Goal: Task Accomplishment & Management: Use online tool/utility

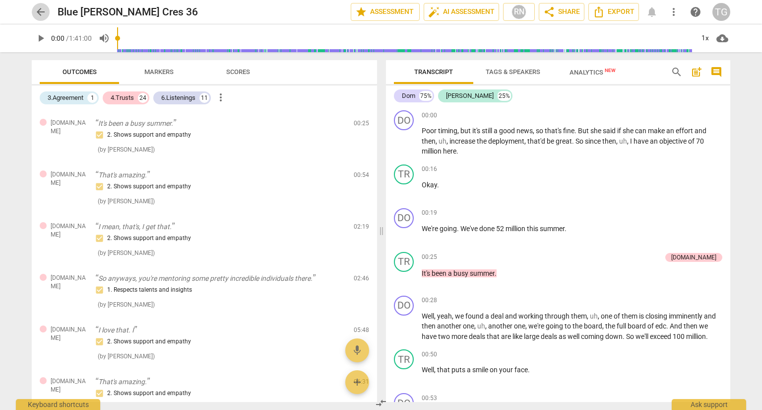
click at [45, 14] on span "arrow_back" at bounding box center [41, 12] width 12 height 12
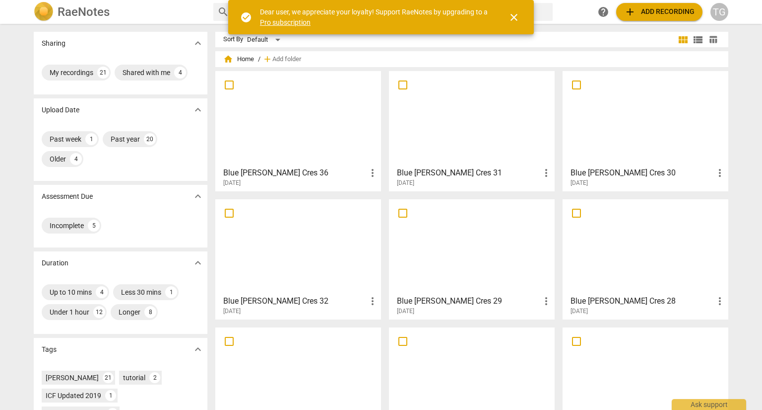
click at [681, 11] on span "add Add recording" at bounding box center [659, 12] width 70 height 12
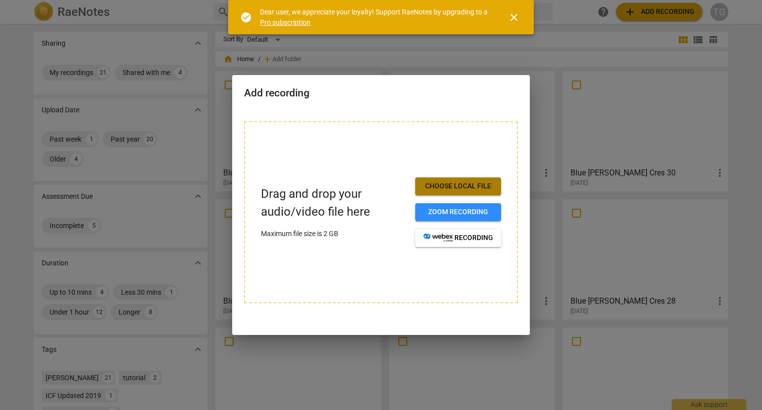
click at [466, 185] on span "Choose local file" at bounding box center [458, 186] width 70 height 10
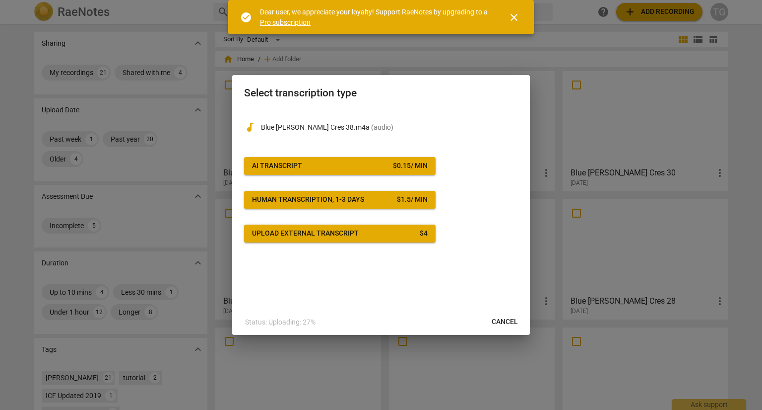
click at [340, 163] on span "AI Transcript $ 0.15 / min" at bounding box center [340, 166] width 176 height 10
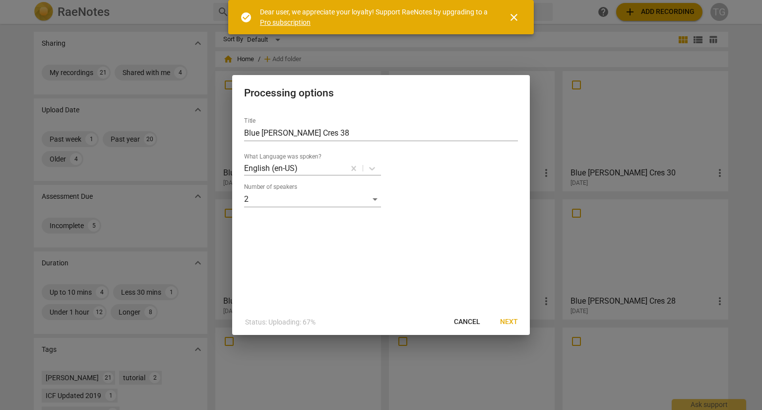
click at [509, 323] on span "Next" at bounding box center [509, 322] width 18 height 10
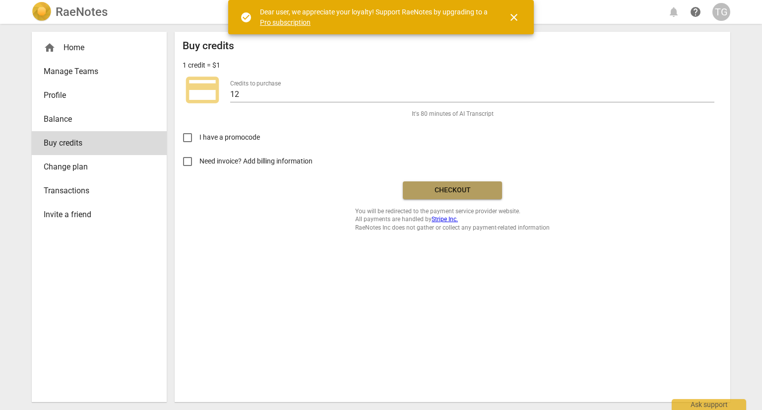
click at [447, 196] on button "Checkout" at bounding box center [452, 190] width 99 height 18
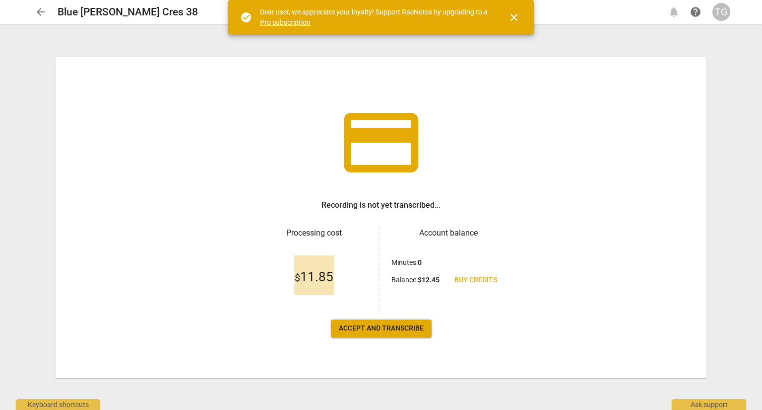
click at [374, 332] on span "Accept and transcribe" at bounding box center [381, 328] width 85 height 10
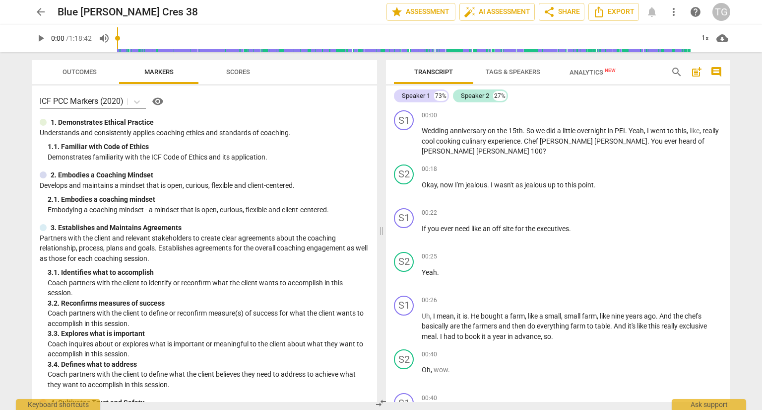
click at [238, 71] on span "Scores" at bounding box center [238, 71] width 24 height 7
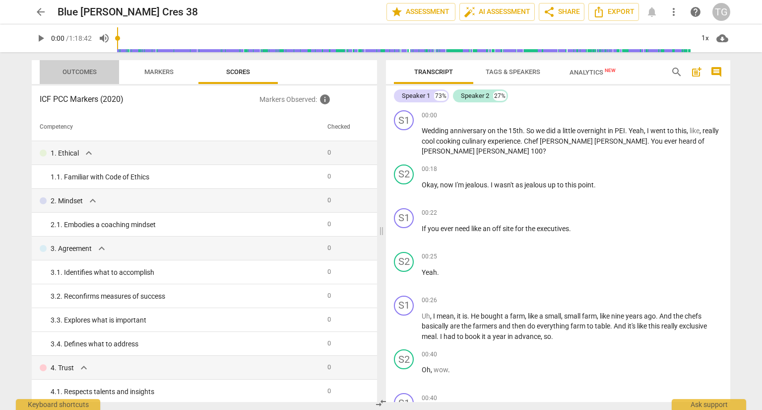
click at [72, 71] on span "Outcomes" at bounding box center [80, 71] width 34 height 7
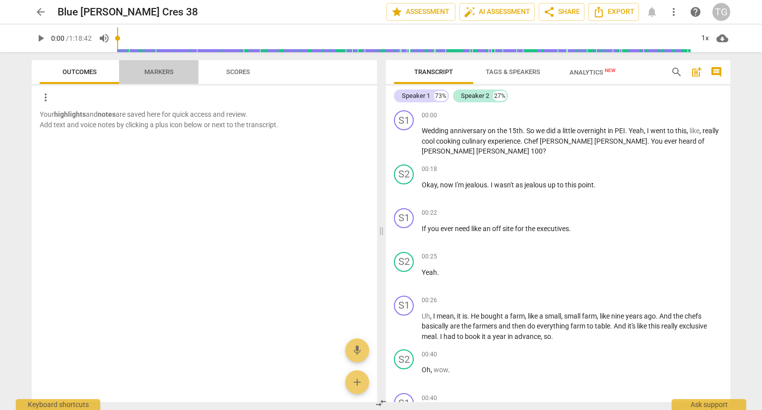
click at [154, 67] on span "Markers" at bounding box center [159, 72] width 53 height 13
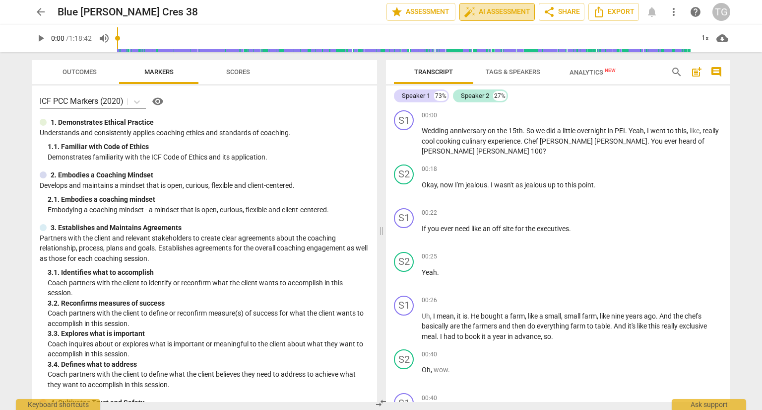
click at [500, 11] on span "auto_fix_high AI Assessment" at bounding box center [497, 12] width 67 height 12
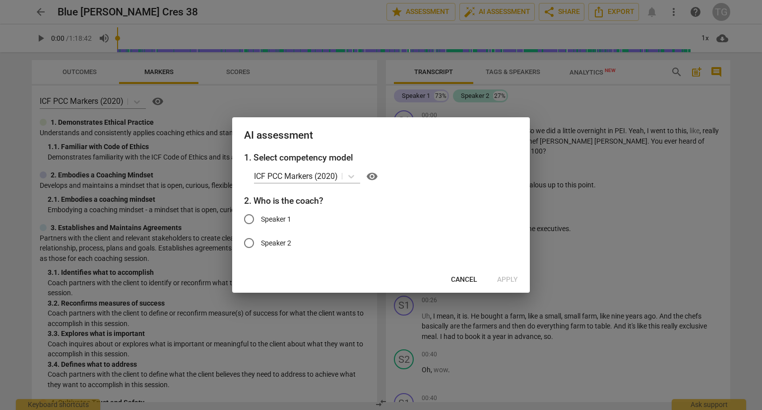
click at [252, 243] on input "Speaker 2" at bounding box center [249, 243] width 24 height 24
radio input "true"
click at [502, 280] on span "Apply" at bounding box center [507, 280] width 21 height 10
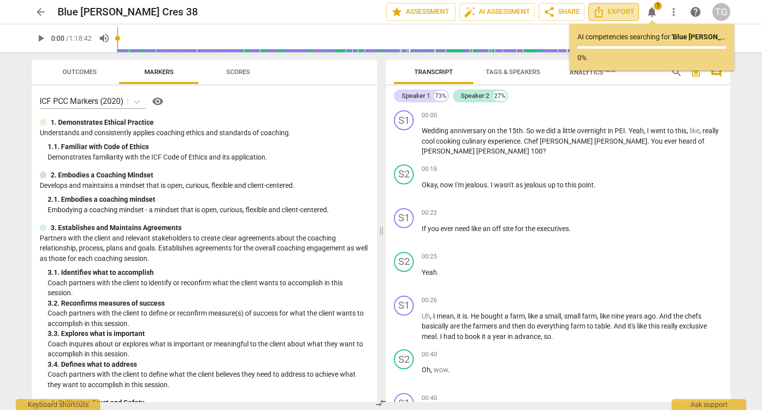
click at [616, 13] on span "Export" at bounding box center [614, 12] width 42 height 12
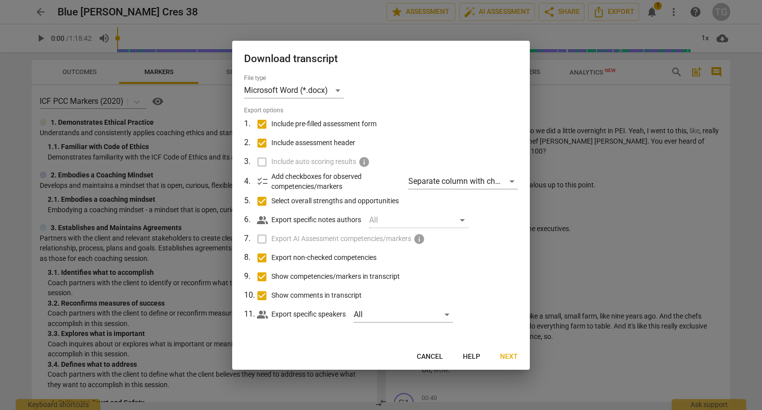
click at [508, 358] on span "Next" at bounding box center [509, 356] width 18 height 10
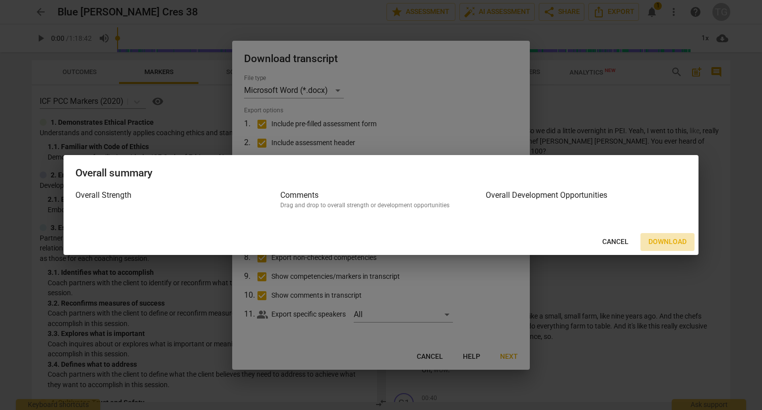
click at [672, 243] on span "Download" at bounding box center [668, 242] width 38 height 10
